Goal: Check status: Check status

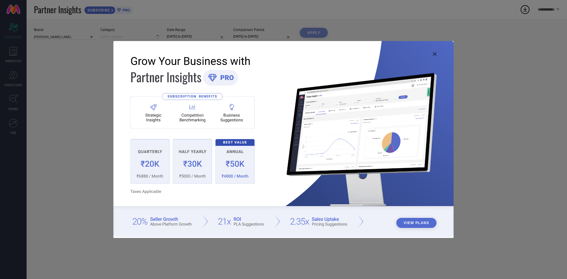
type input "All"
click at [435, 54] on icon at bounding box center [435, 54] width 4 height 4
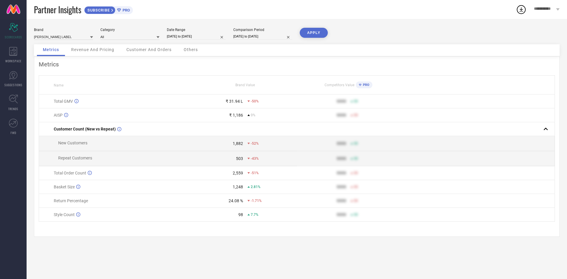
select select "7"
select select "2025"
select select "8"
select select "2025"
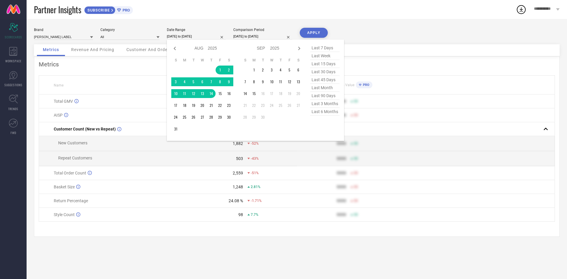
click at [190, 38] on input "[DATE] to [DATE]" at bounding box center [196, 36] width 59 height 6
click at [173, 51] on icon at bounding box center [174, 48] width 7 height 7
select select "6"
select select "2025"
select select "7"
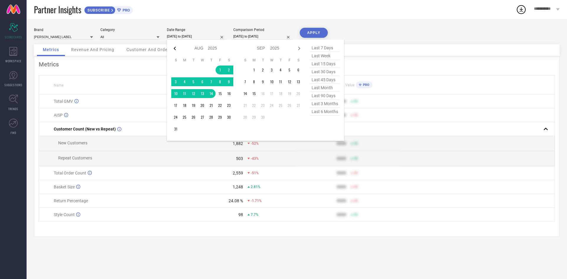
select select "2025"
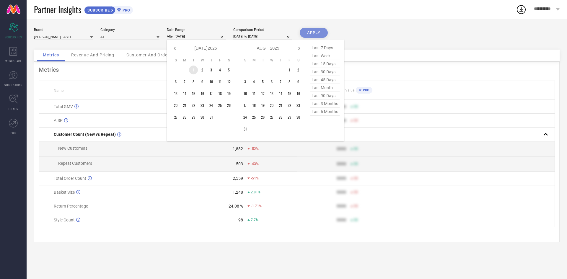
click at [196, 73] on td "1" at bounding box center [193, 70] width 9 height 9
type input "[DATE] to [DATE]"
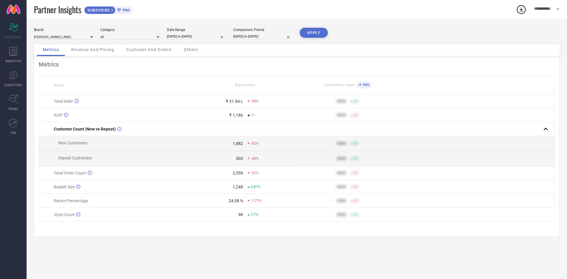
click at [310, 34] on button "APPLY" at bounding box center [314, 33] width 28 height 10
click at [215, 38] on input "[DATE] to [DATE]" at bounding box center [196, 36] width 59 height 6
select select "6"
select select "2025"
select select "7"
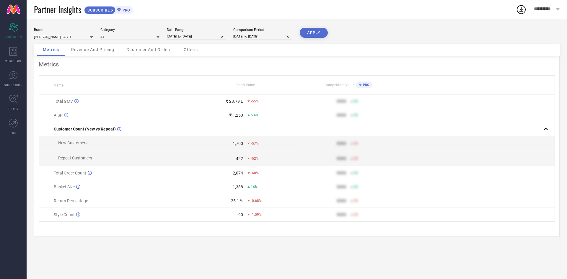
select select "2025"
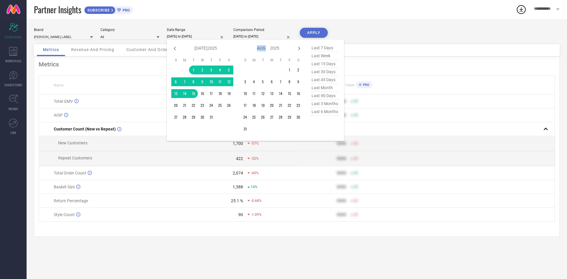
click at [295, 47] on div "Jan Feb Mar Apr May Jun [DATE] Aug Sep Oct Nov [DATE] 2016 2017 2018 2019 2020 …" at bounding box center [272, 48] width 62 height 9
click at [297, 47] on icon at bounding box center [299, 48] width 7 height 7
select select "7"
select select "2025"
select select "8"
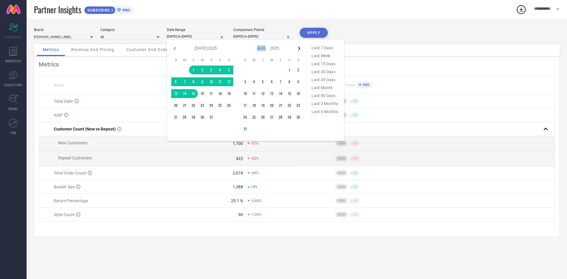
select select "2025"
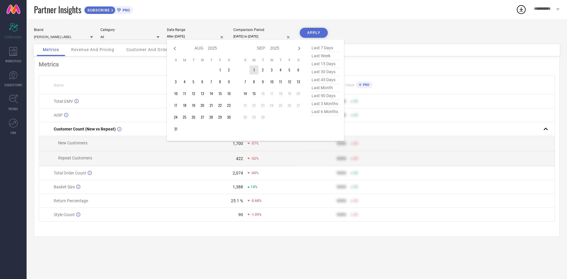
click at [255, 73] on td "1" at bounding box center [254, 70] width 9 height 9
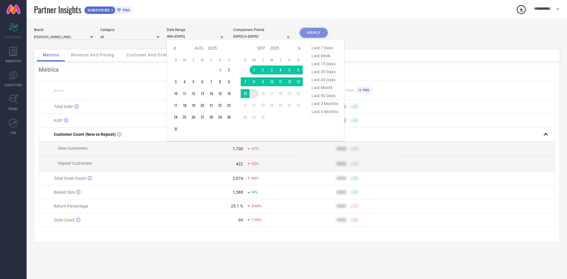
type input "[DATE] to [DATE]"
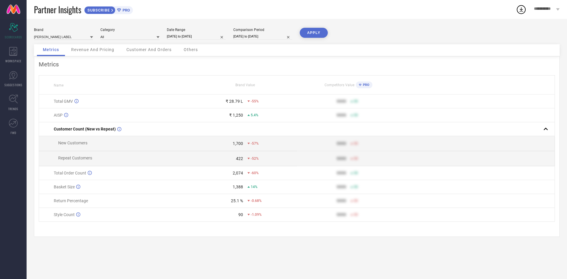
click at [311, 33] on button "APPLY" at bounding box center [314, 33] width 28 height 10
drag, startPoint x: 225, startPoint y: 110, endPoint x: 260, endPoint y: 107, distance: 34.4
type textarea "₹ 22.35 L -65%"
click at [260, 104] on div "₹ 22.35 L -65%" at bounding box center [245, 101] width 102 height 5
click at [260, 103] on div "-65%" at bounding box center [271, 101] width 49 height 4
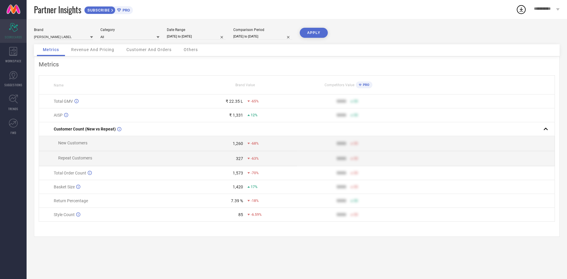
click at [15, 30] on icon "Scorecard" at bounding box center [13, 27] width 9 height 9
click at [14, 61] on span "WORKSPACE" at bounding box center [13, 61] width 16 height 4
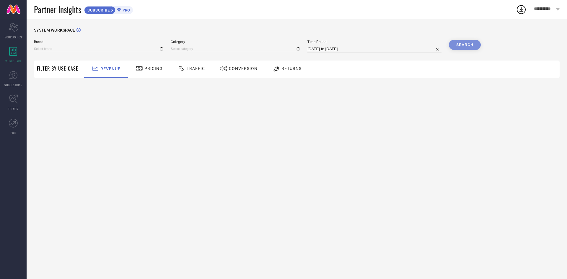
type input "[PERSON_NAME] LABEL"
type input "All"
click at [155, 74] on div "Pricing" at bounding box center [149, 68] width 30 height 10
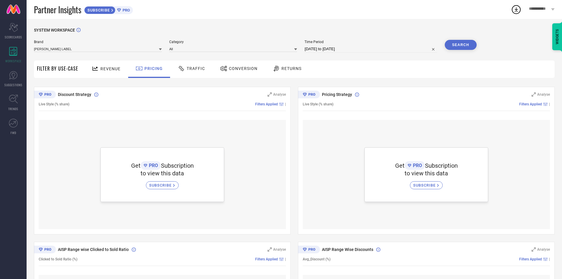
click at [194, 71] on span "Traffic" at bounding box center [196, 68] width 18 height 5
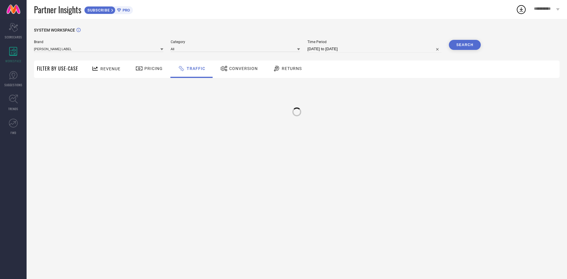
click at [241, 69] on span "Conversion" at bounding box center [243, 68] width 29 height 5
click at [277, 69] on icon at bounding box center [276, 69] width 5 height 6
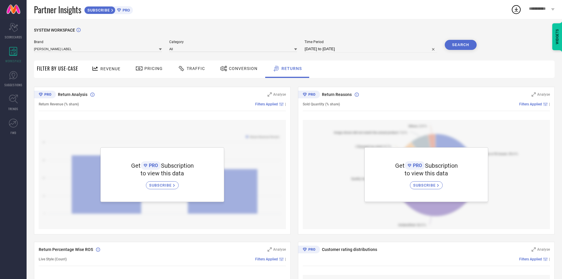
click at [183, 76] on div "Traffic" at bounding box center [191, 69] width 42 height 17
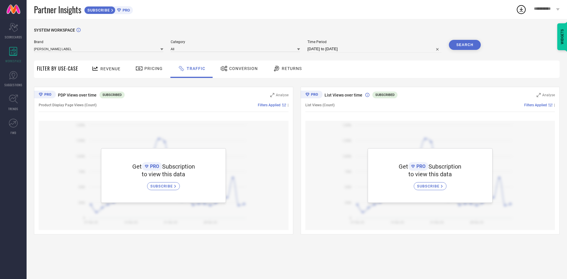
click at [123, 74] on div "Revenue" at bounding box center [106, 69] width 44 height 17
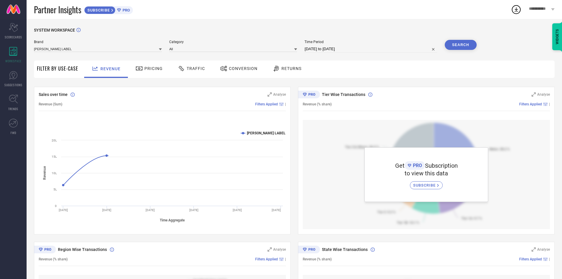
click at [149, 71] on span "Pricing" at bounding box center [153, 68] width 18 height 5
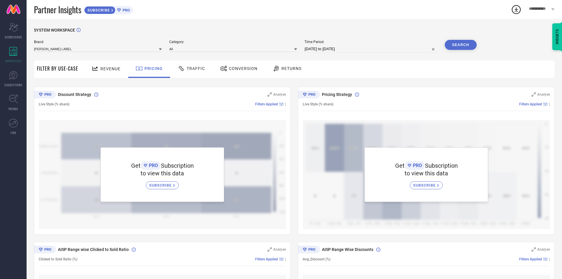
click at [206, 70] on div "Traffic" at bounding box center [191, 69] width 42 height 17
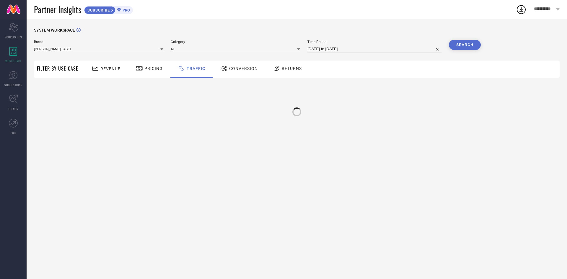
click at [242, 69] on span "Conversion" at bounding box center [243, 68] width 29 height 5
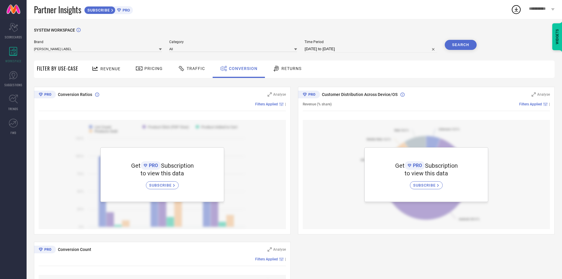
click at [293, 69] on span "Returns" at bounding box center [291, 68] width 20 height 5
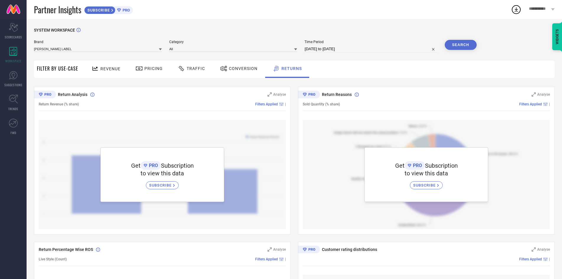
click at [343, 53] on input "[DATE] to [DATE]" at bounding box center [370, 48] width 133 height 7
select select "7"
select select "2025"
select select "8"
select select "2025"
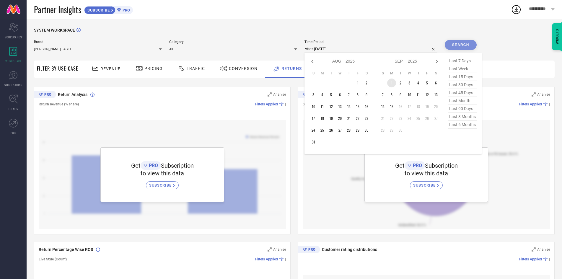
click at [389, 84] on td "1" at bounding box center [391, 83] width 9 height 9
type input "[DATE] to [DATE]"
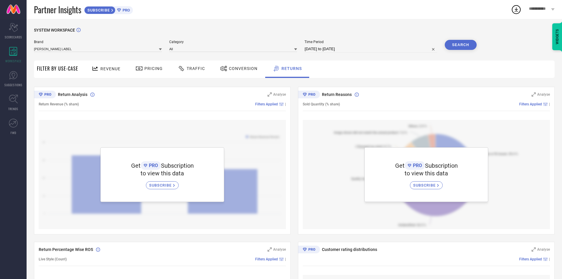
click at [454, 48] on button "Search" at bounding box center [461, 45] width 32 height 10
click at [240, 71] on span "Conversion" at bounding box center [243, 68] width 29 height 5
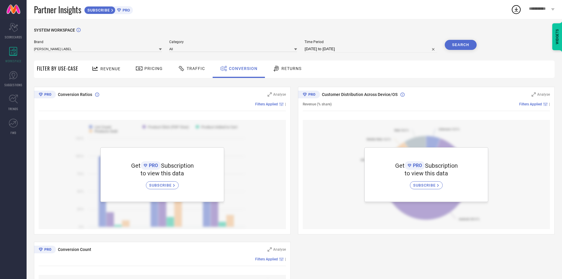
click at [251, 44] on span "Category" at bounding box center [233, 42] width 128 height 4
